Goal: Find specific page/section: Find specific page/section

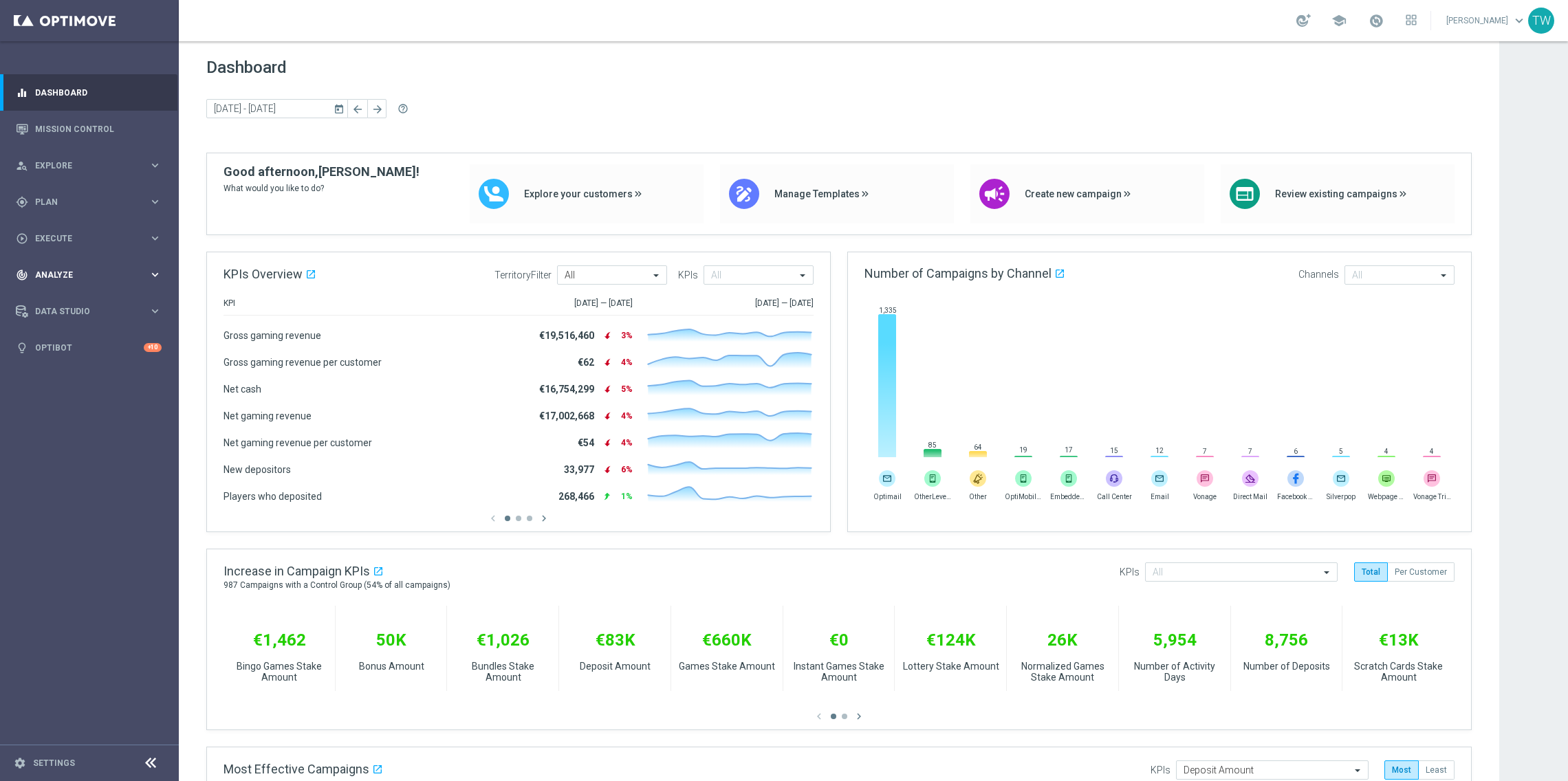
click at [128, 275] on span "Analyze" at bounding box center [92, 275] width 113 height 8
click at [82, 307] on link "Customer 360" at bounding box center [89, 303] width 107 height 11
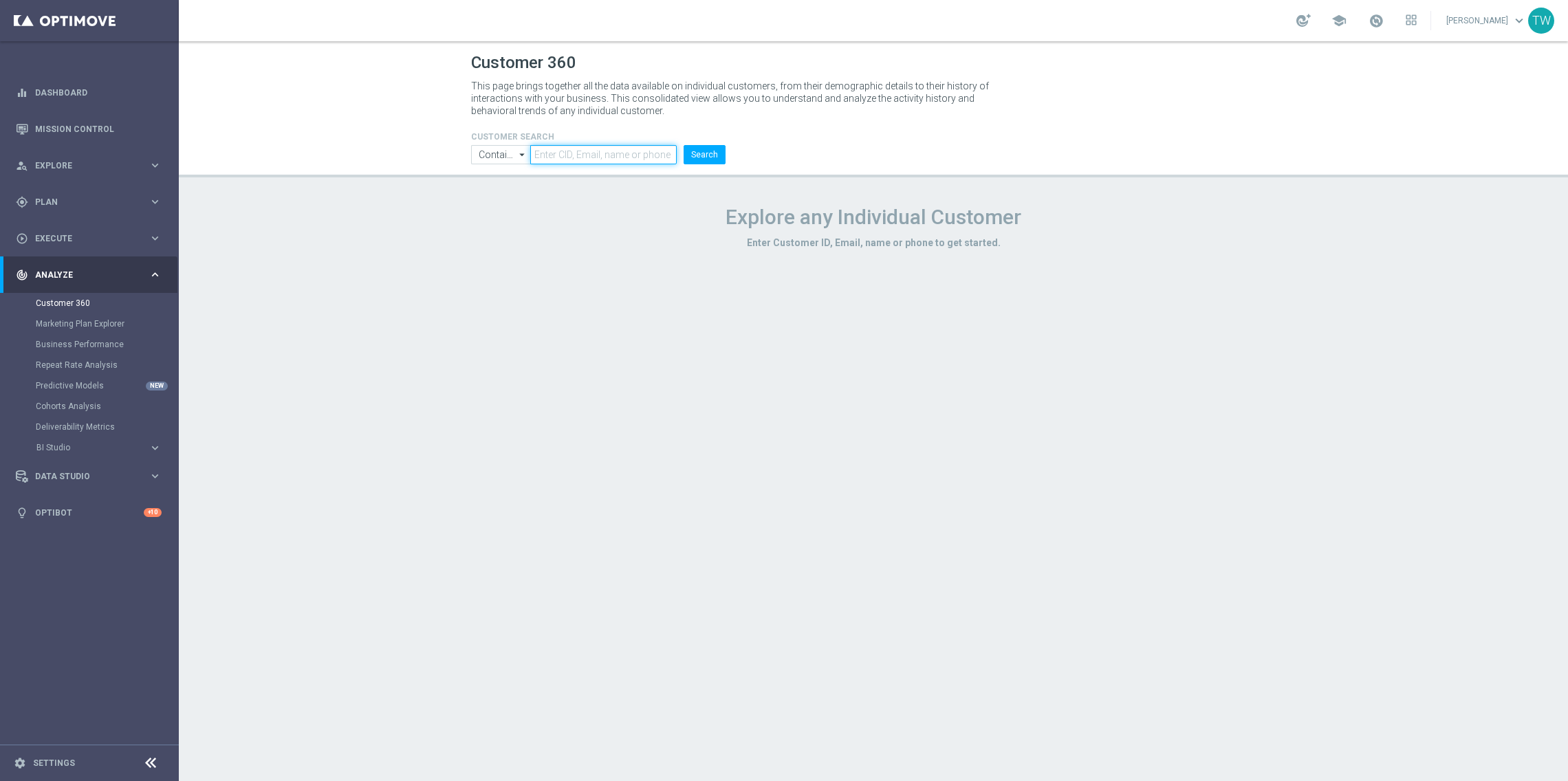
click at [655, 156] on input "text" at bounding box center [603, 154] width 146 height 19
paste input "21095595"
type input "21095595"
click at [710, 157] on button "Search" at bounding box center [704, 154] width 42 height 19
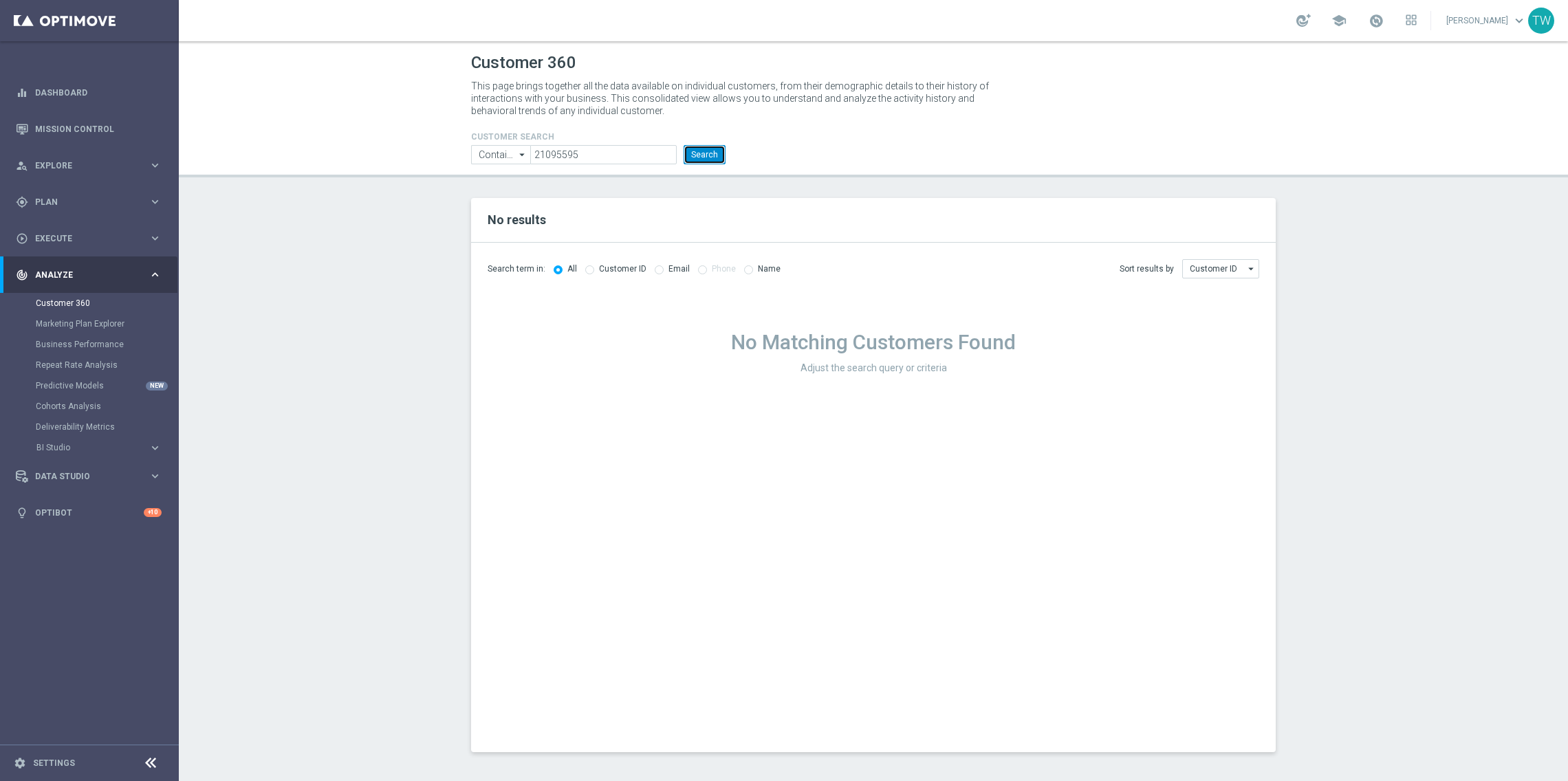
click at [710, 157] on button "Search" at bounding box center [704, 154] width 42 height 19
drag, startPoint x: 593, startPoint y: 156, endPoint x: 495, endPoint y: 152, distance: 98.1
click at [495, 152] on ul "Contains Contains arrow_drop_down Show Selected 0 of NaN Contains Equals" at bounding box center [598, 154] width 261 height 19
click at [705, 152] on button "Search" at bounding box center [704, 154] width 42 height 19
click at [591, 275] on div "Customer ID" at bounding box center [616, 269] width 62 height 12
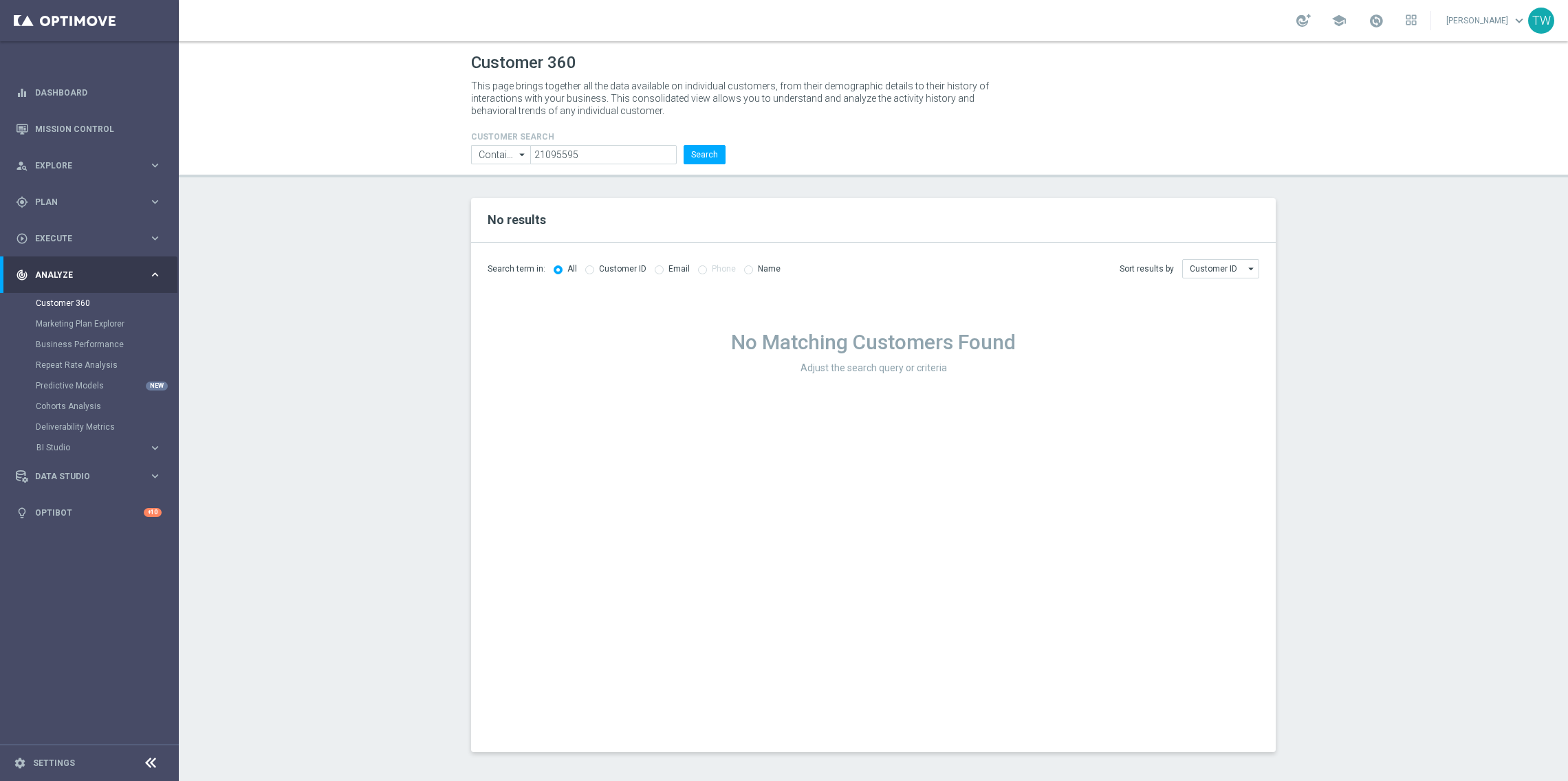
click at [591, 272] on div "Customer ID" at bounding box center [616, 269] width 62 height 12
click at [586, 268] on input "radio" at bounding box center [589, 268] width 9 height 9
radio input "true"
radio input "false"
click at [81, 298] on link "Customer 360" at bounding box center [89, 303] width 107 height 11
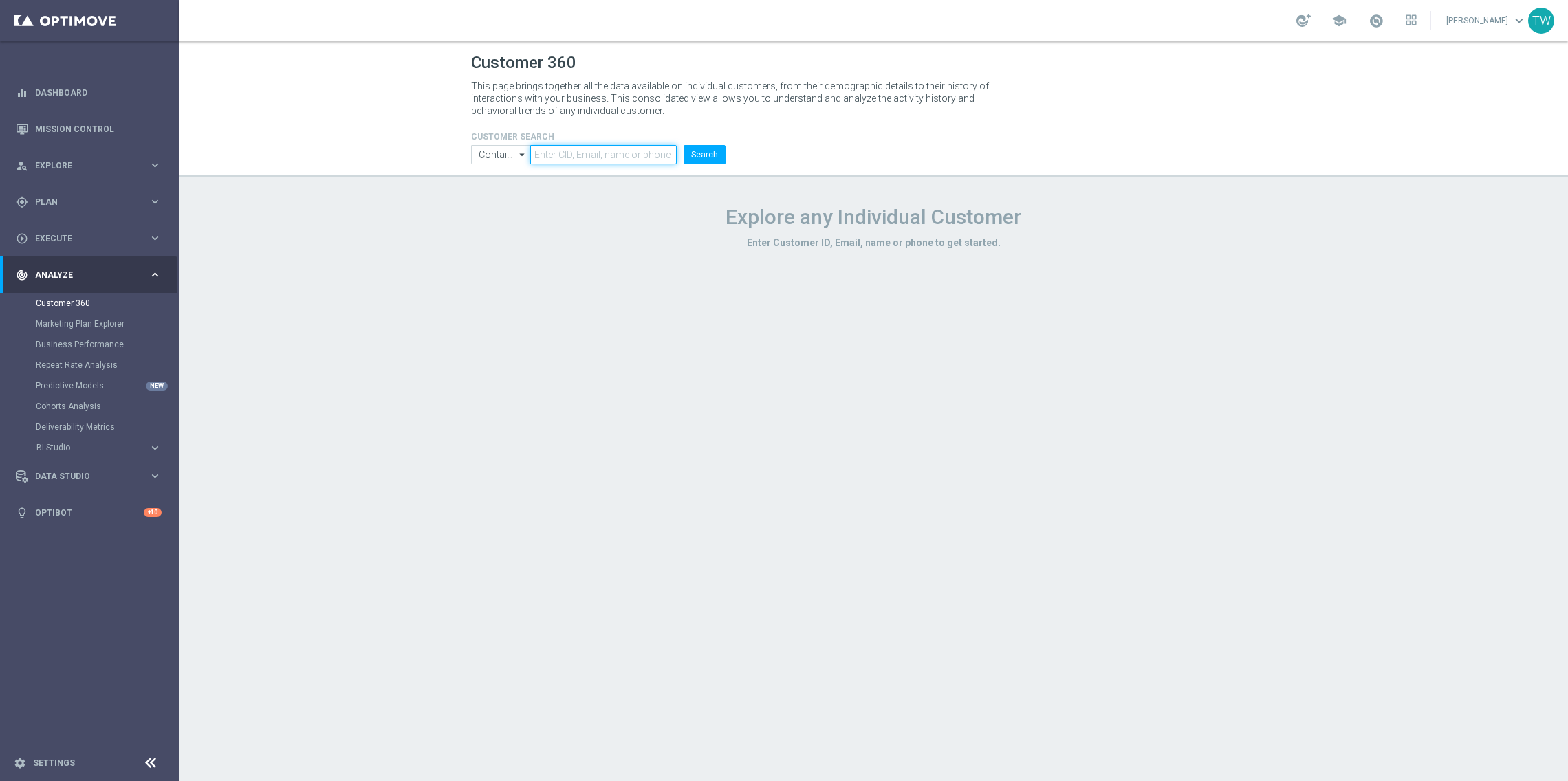
click at [576, 147] on input "text" at bounding box center [603, 154] width 146 height 19
paste input "21095595"
click at [714, 160] on button "Search" at bounding box center [704, 154] width 42 height 19
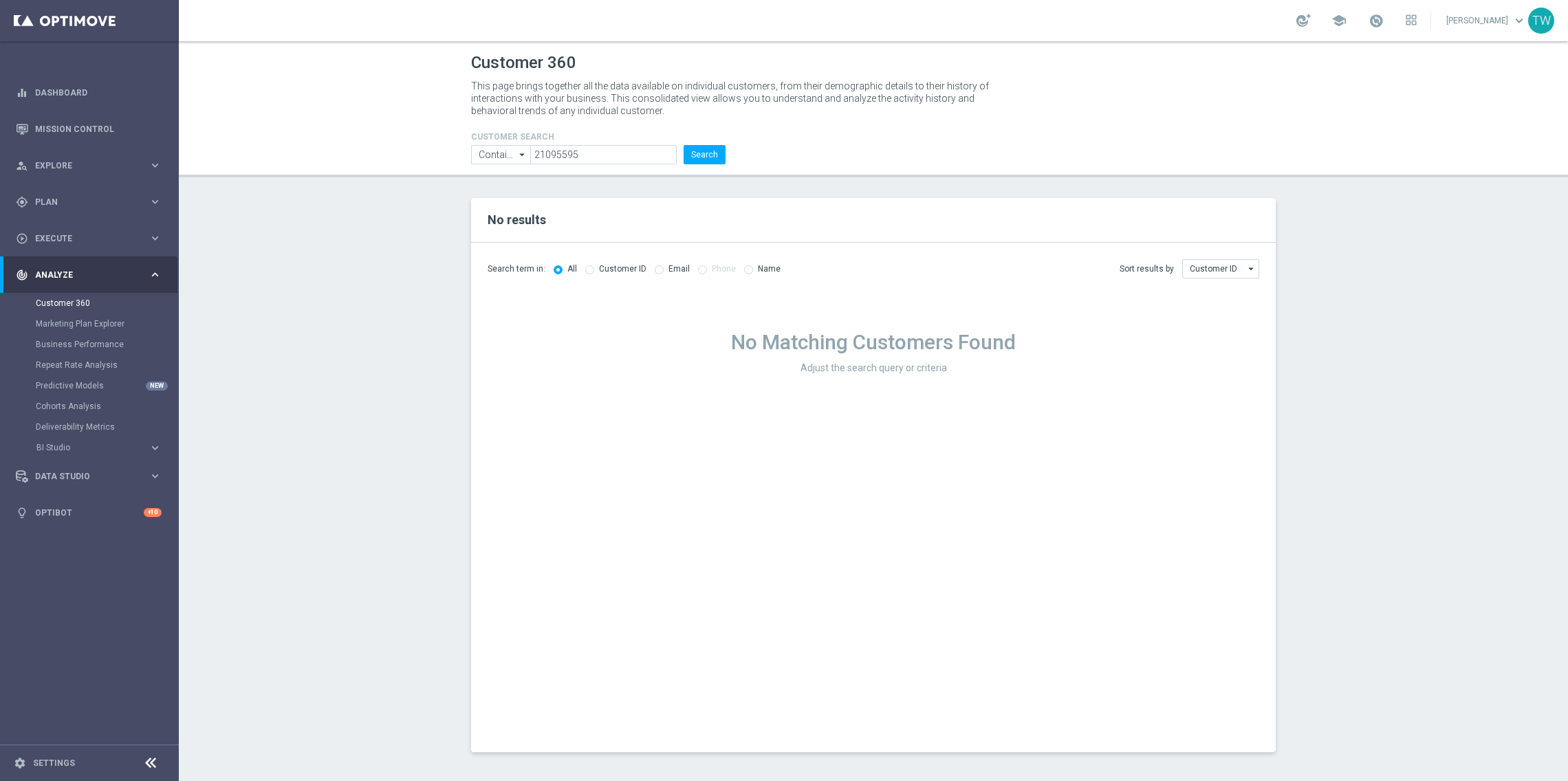
drag, startPoint x: 642, startPoint y: 143, endPoint x: 640, endPoint y: 157, distance: 14.1
click at [642, 143] on form "CUSTOMER SEARCH Contains Contains arrow_drop_down Show Selected 0 of NaN Contai…" at bounding box center [598, 148] width 255 height 32
click at [640, 160] on input "21095595" at bounding box center [603, 154] width 146 height 19
paste input "153887"
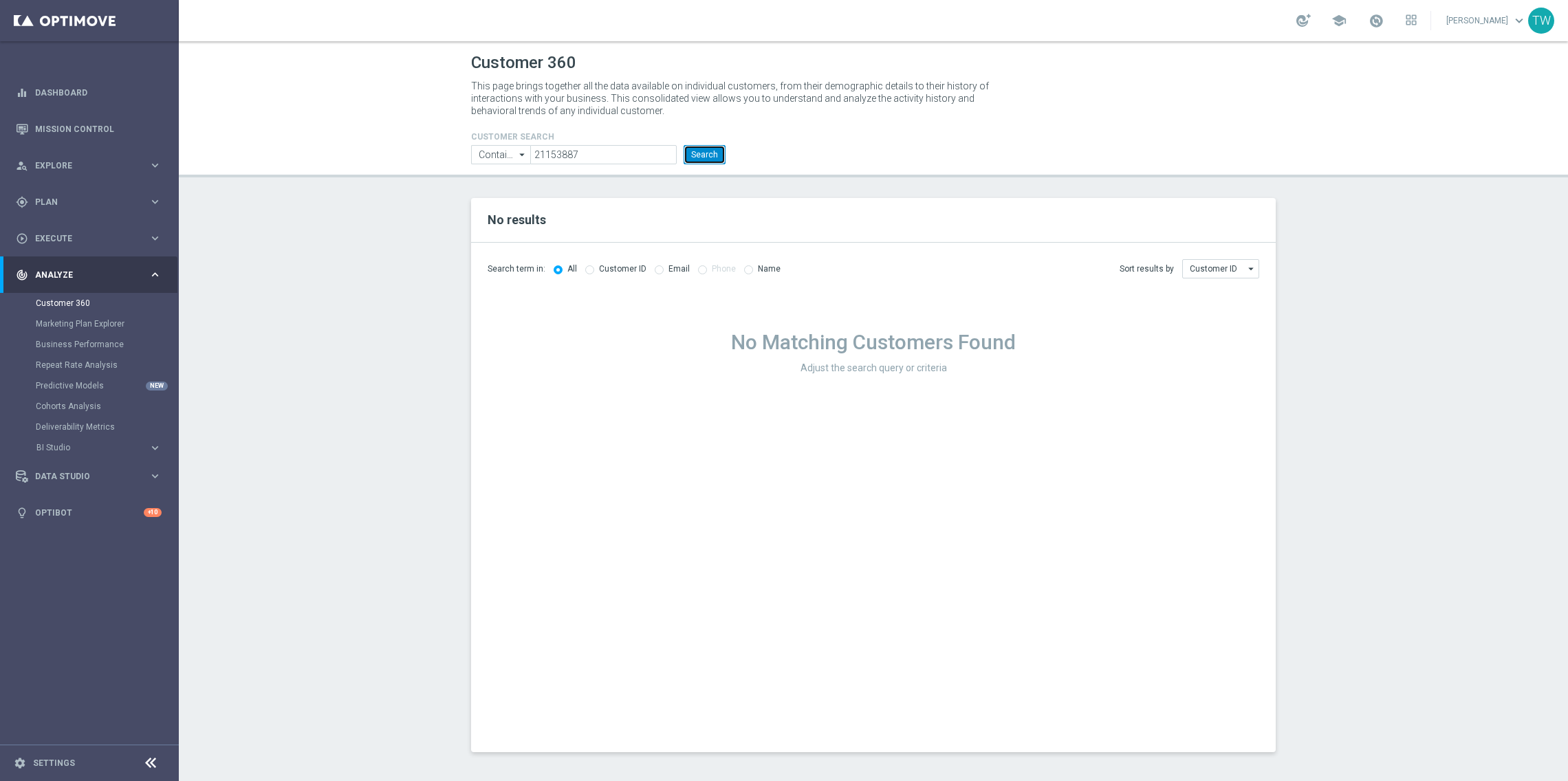
click at [710, 157] on button "Search" at bounding box center [704, 154] width 42 height 19
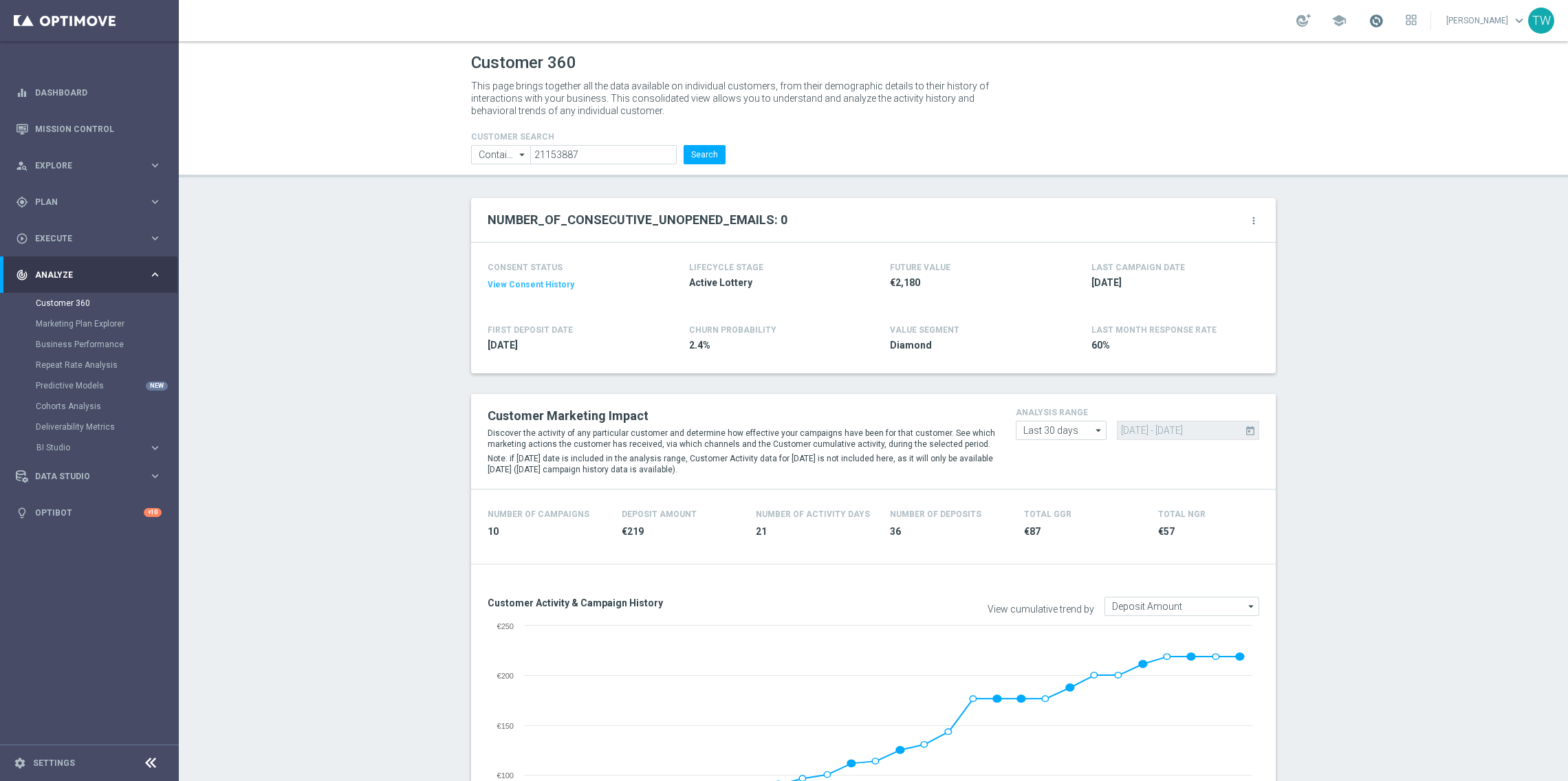
click at [1383, 23] on span at bounding box center [1376, 21] width 15 height 15
click at [618, 152] on input "21153887" at bounding box center [603, 154] width 146 height 19
paste input "095595"
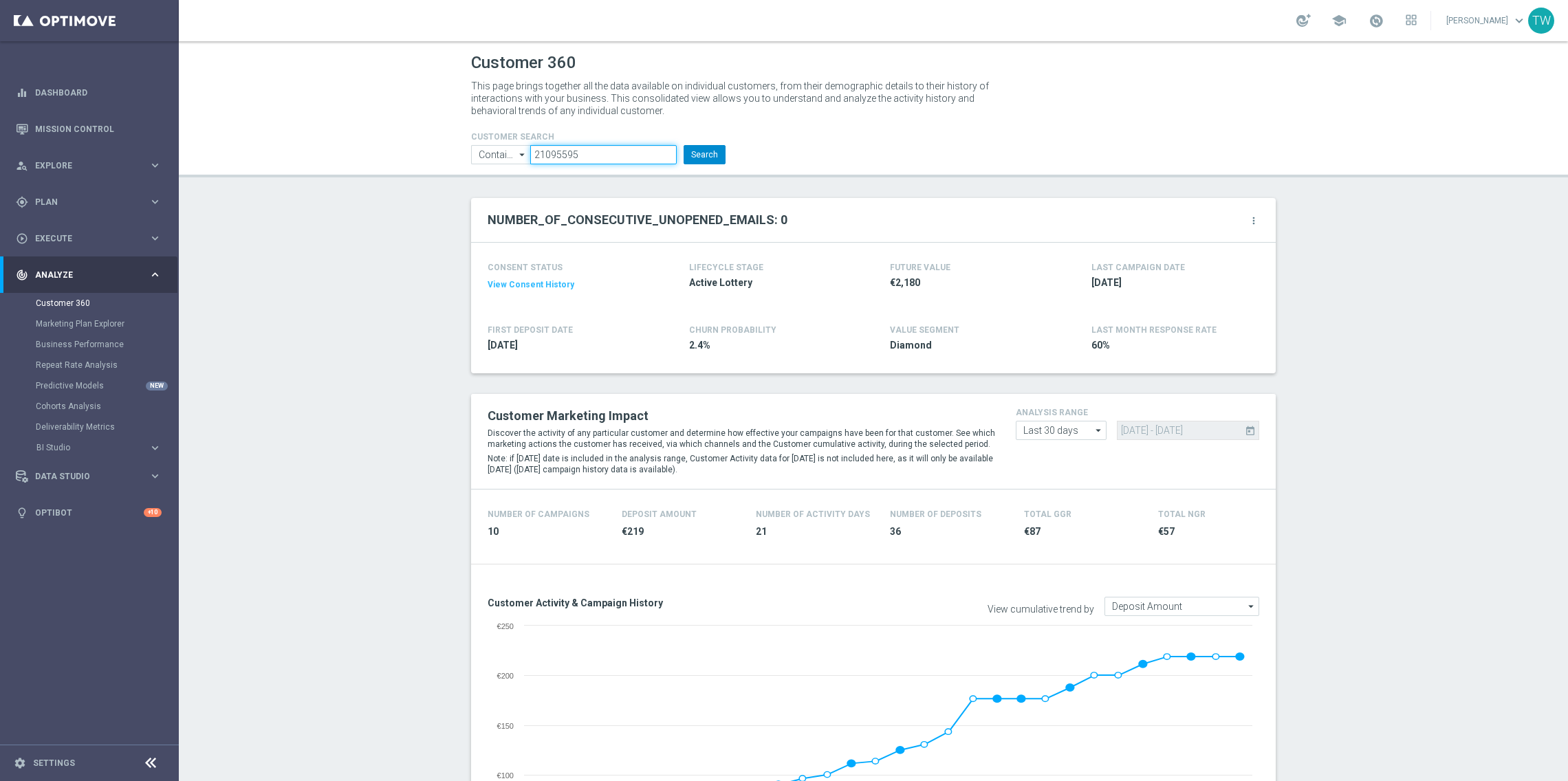
type input "21095595"
click at [695, 154] on button "Search" at bounding box center [704, 154] width 42 height 19
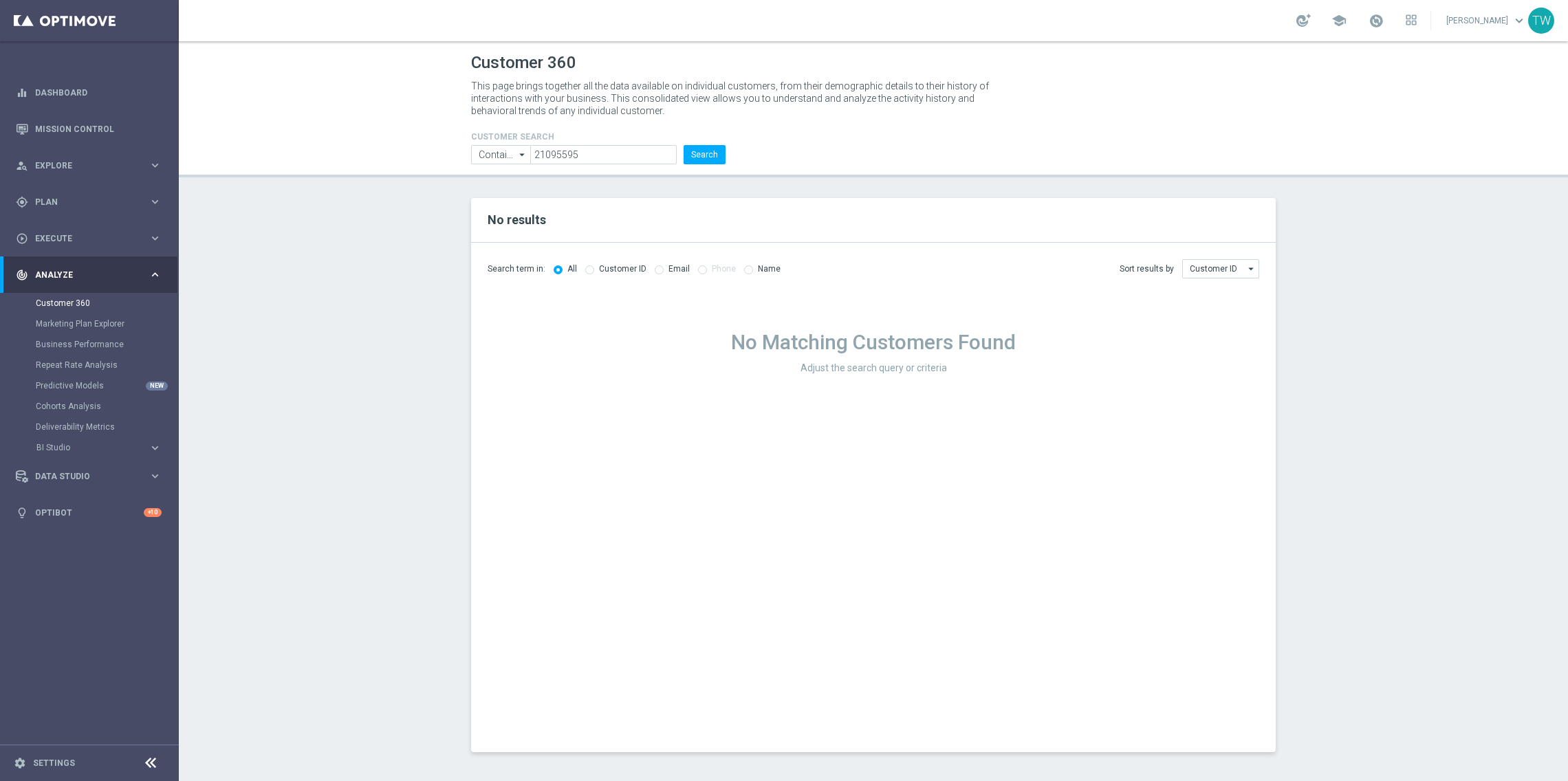
click at [1385, 21] on link at bounding box center [1375, 21] width 17 height 22
click at [1385, 21] on link "Last available data: [DATE] Batch process in progress check_circle Data Updated…" at bounding box center [1375, 21] width 17 height 22
